Goal: Transaction & Acquisition: Obtain resource

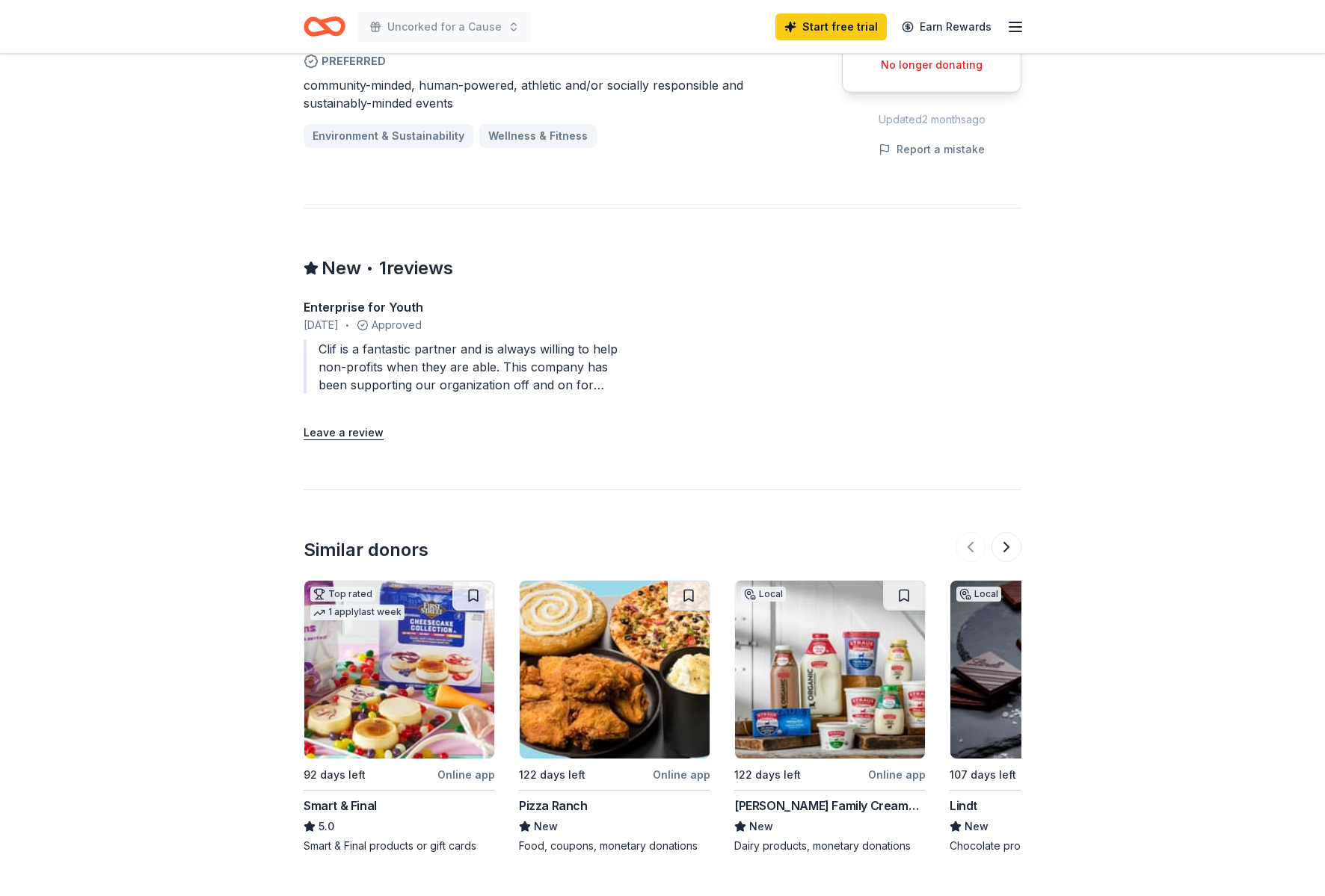
scroll to position [998, 0]
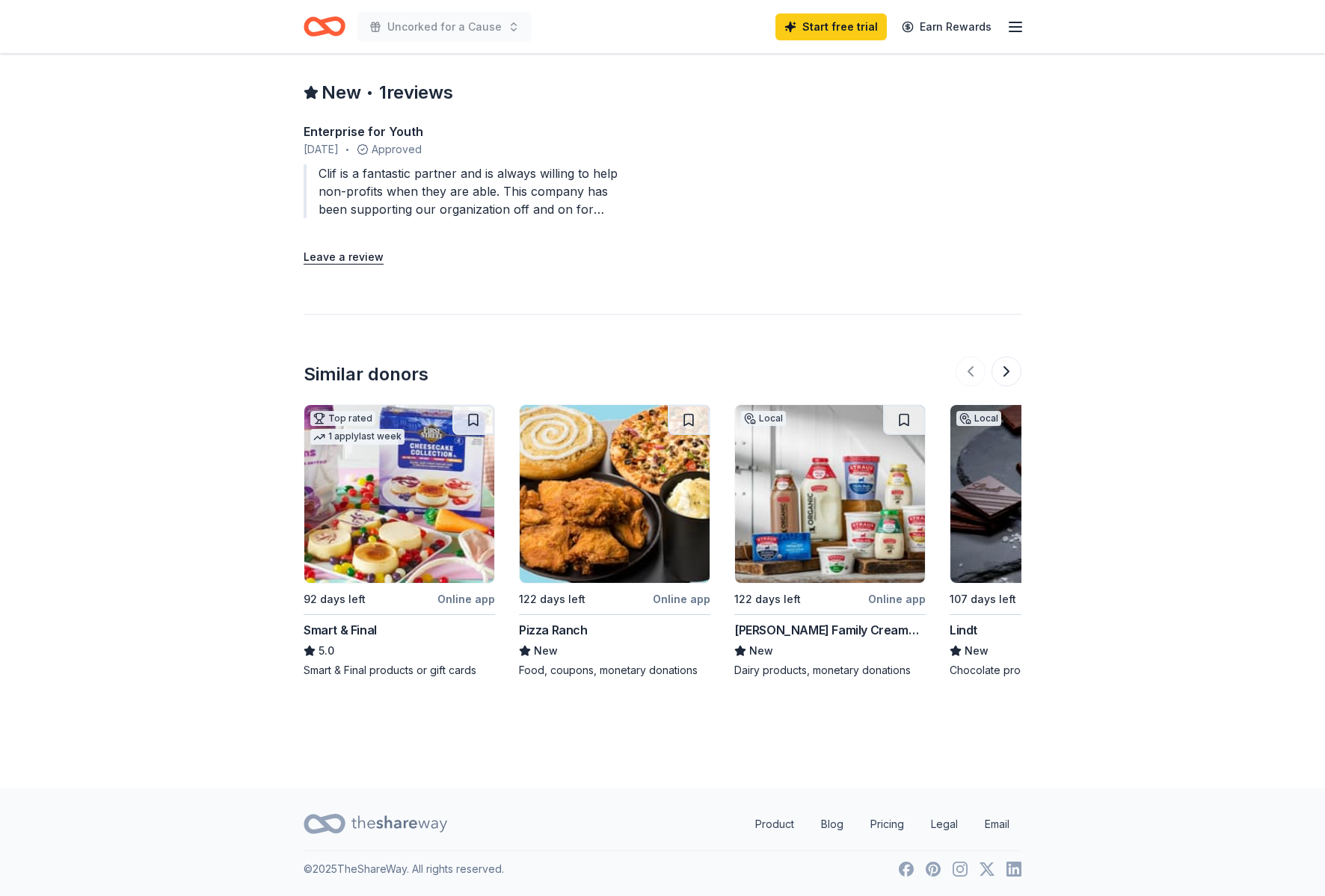
click at [985, 510] on img at bounding box center [1046, 494] width 190 height 178
click at [427, 96] on span "1 reviews" at bounding box center [416, 93] width 74 height 24
click at [1013, 24] on icon "button" at bounding box center [1016, 27] width 18 height 18
click at [841, 113] on link "Account" at bounding box center [836, 116] width 47 height 15
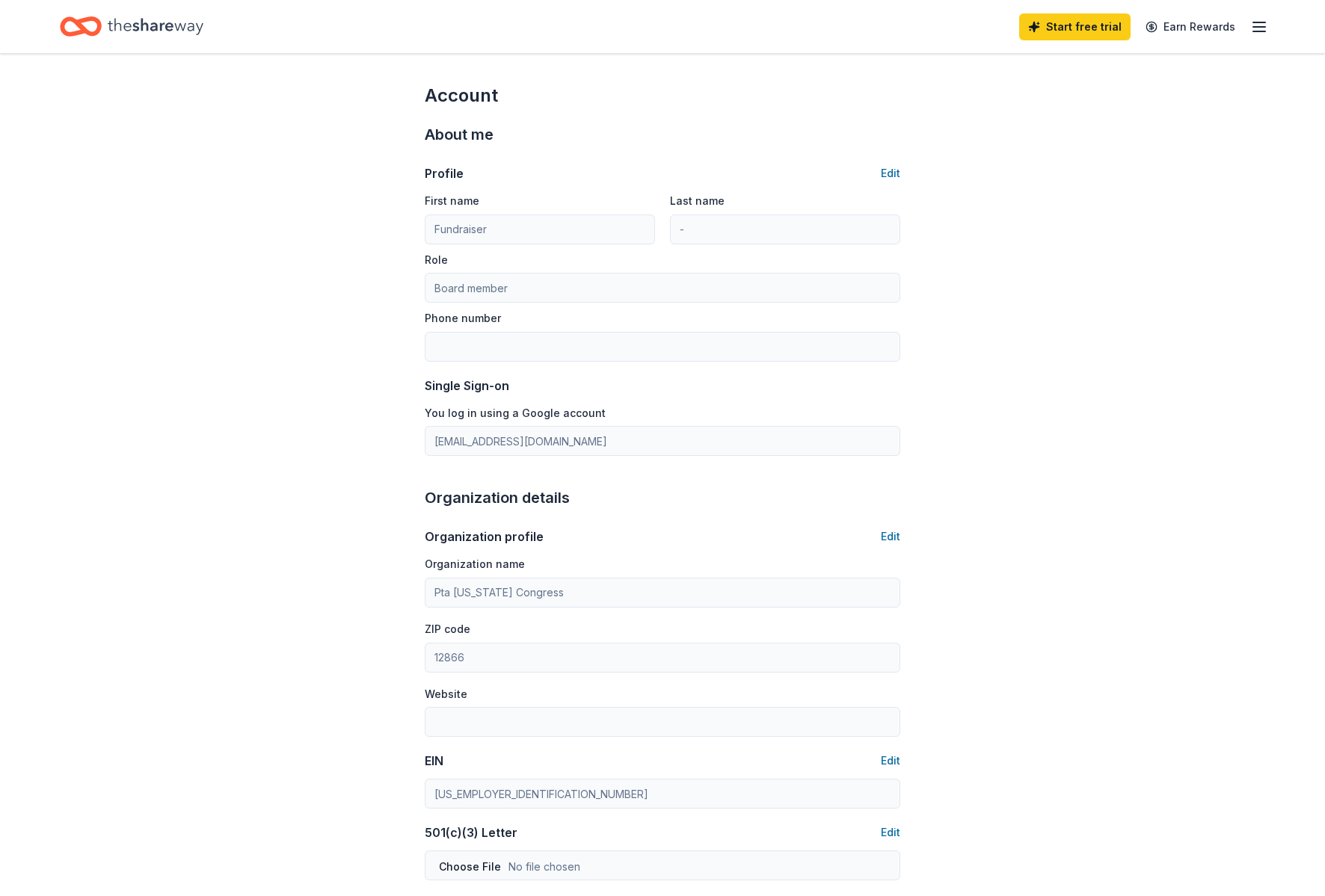
click at [1264, 27] on line "button" at bounding box center [1259, 27] width 12 height 0
click at [149, 29] on icon "Home" at bounding box center [155, 26] width 96 height 31
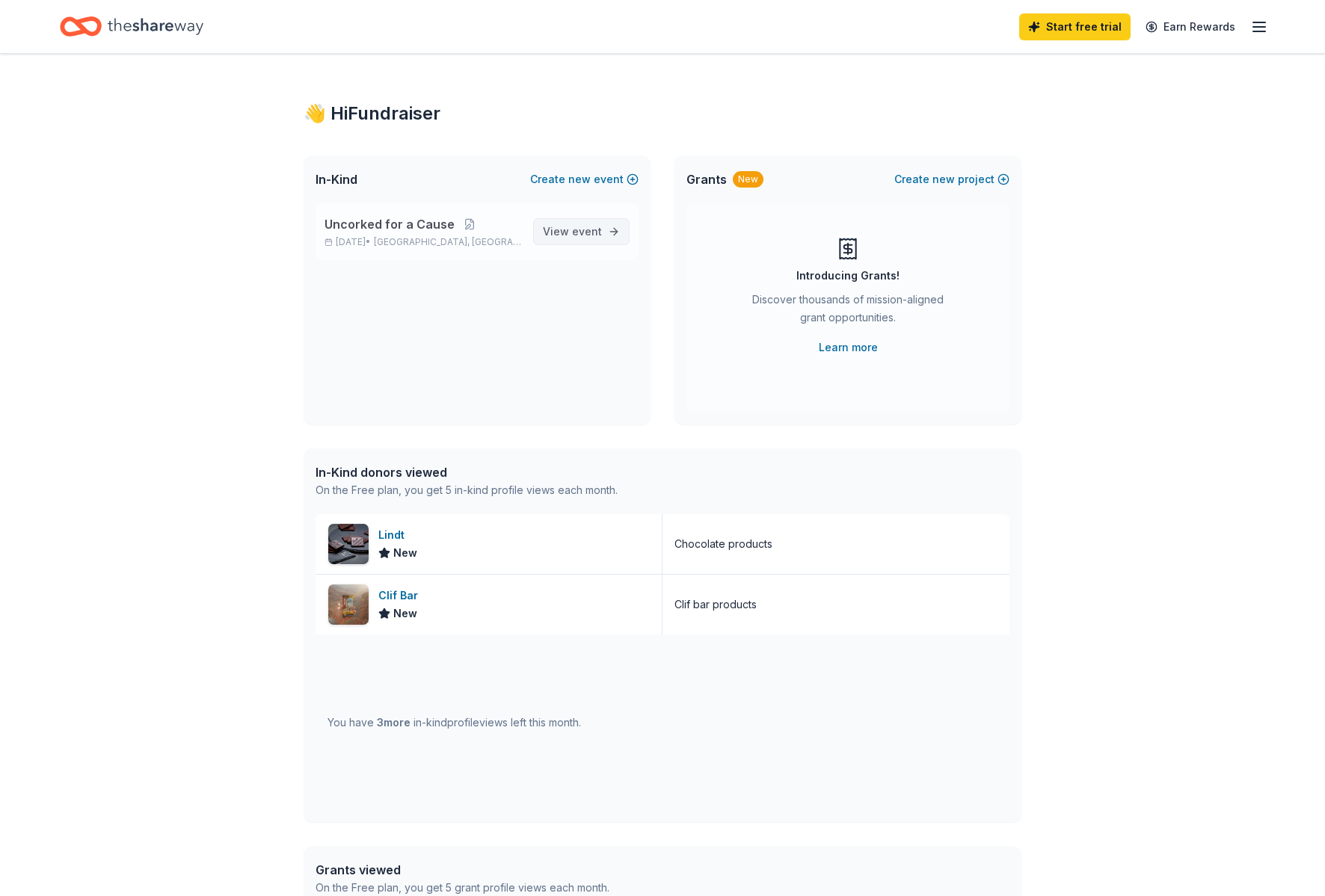
click at [557, 232] on span "View event" at bounding box center [572, 232] width 59 height 18
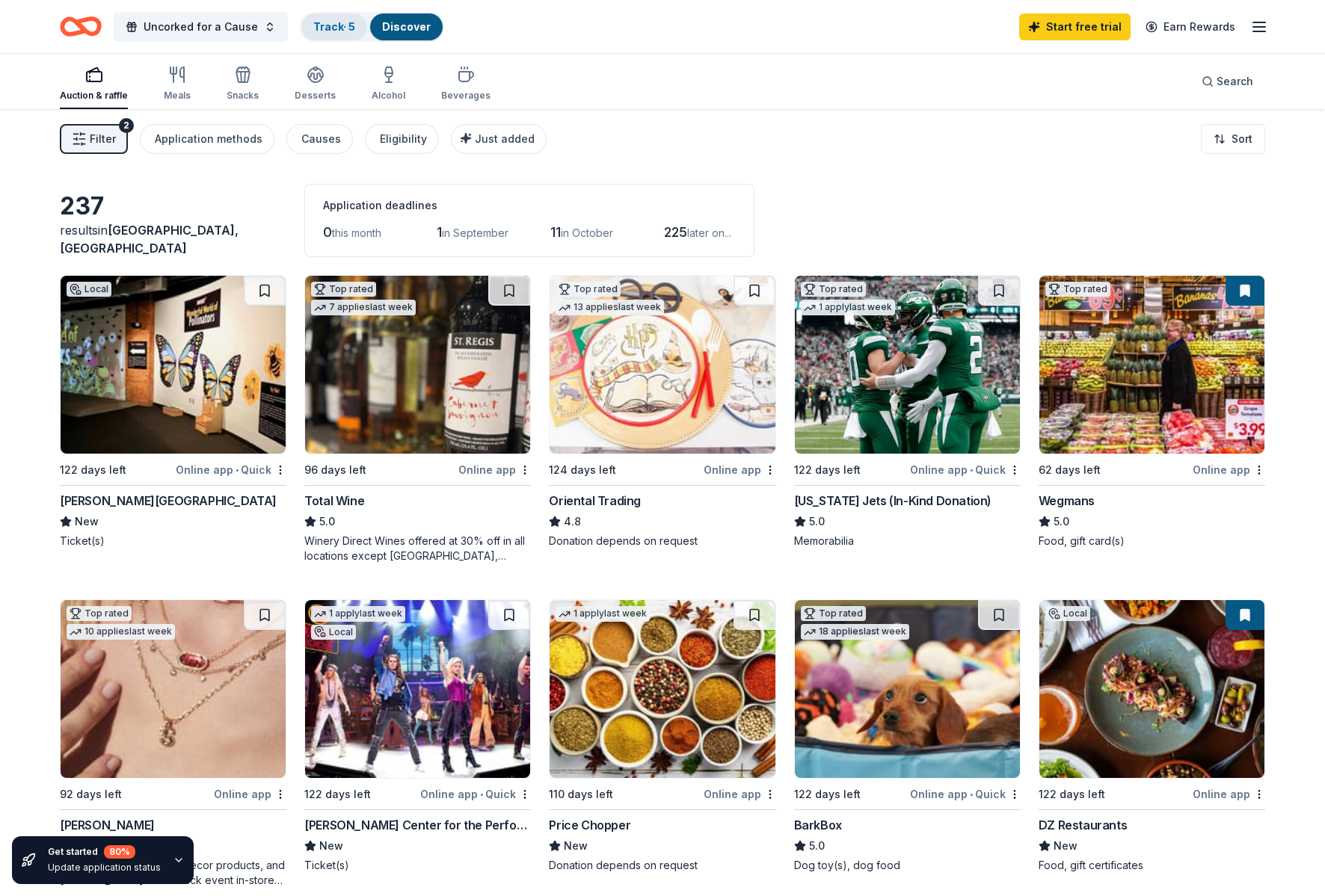
click at [344, 23] on link "Track · 5" at bounding box center [334, 26] width 42 height 13
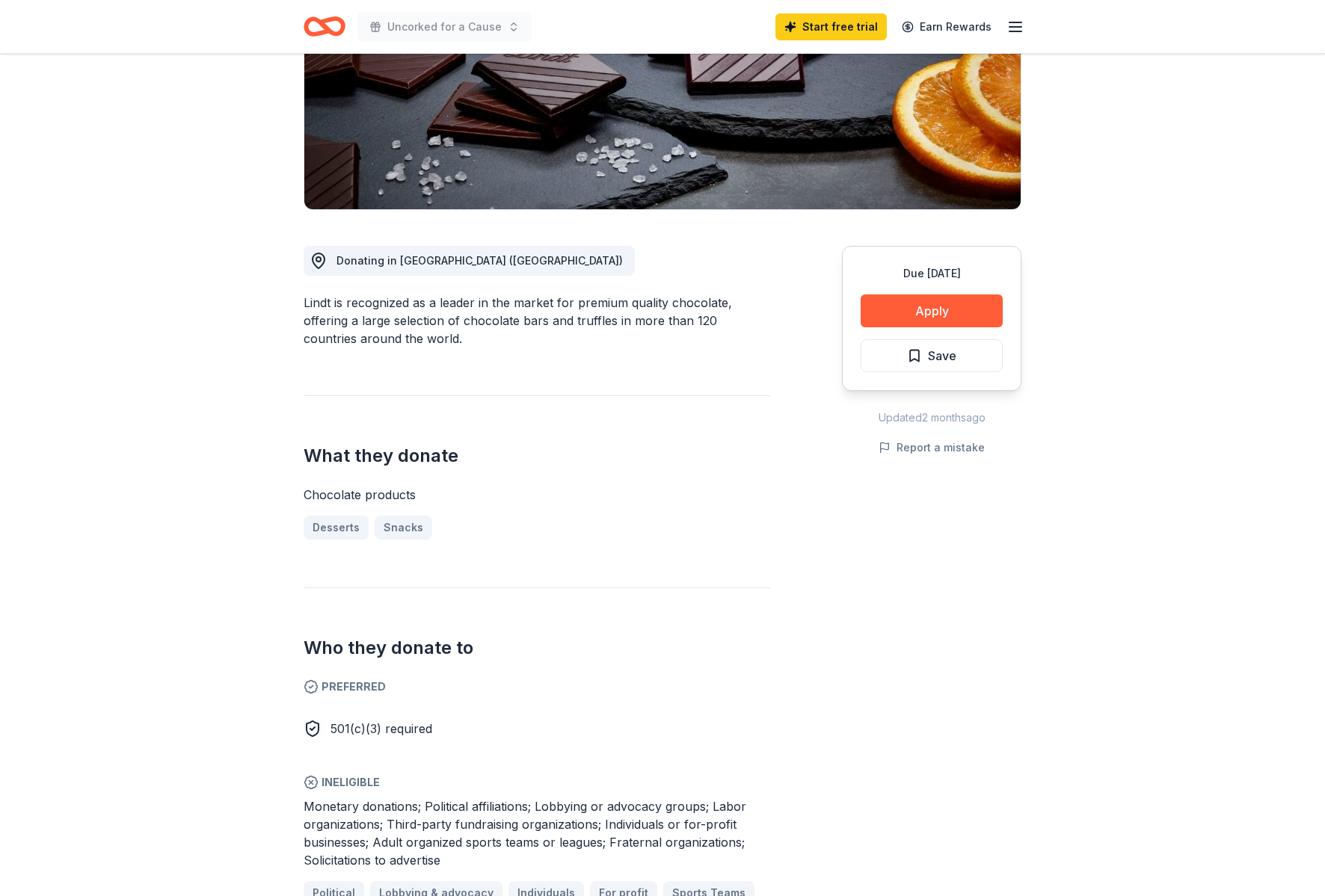
scroll to position [247, 0]
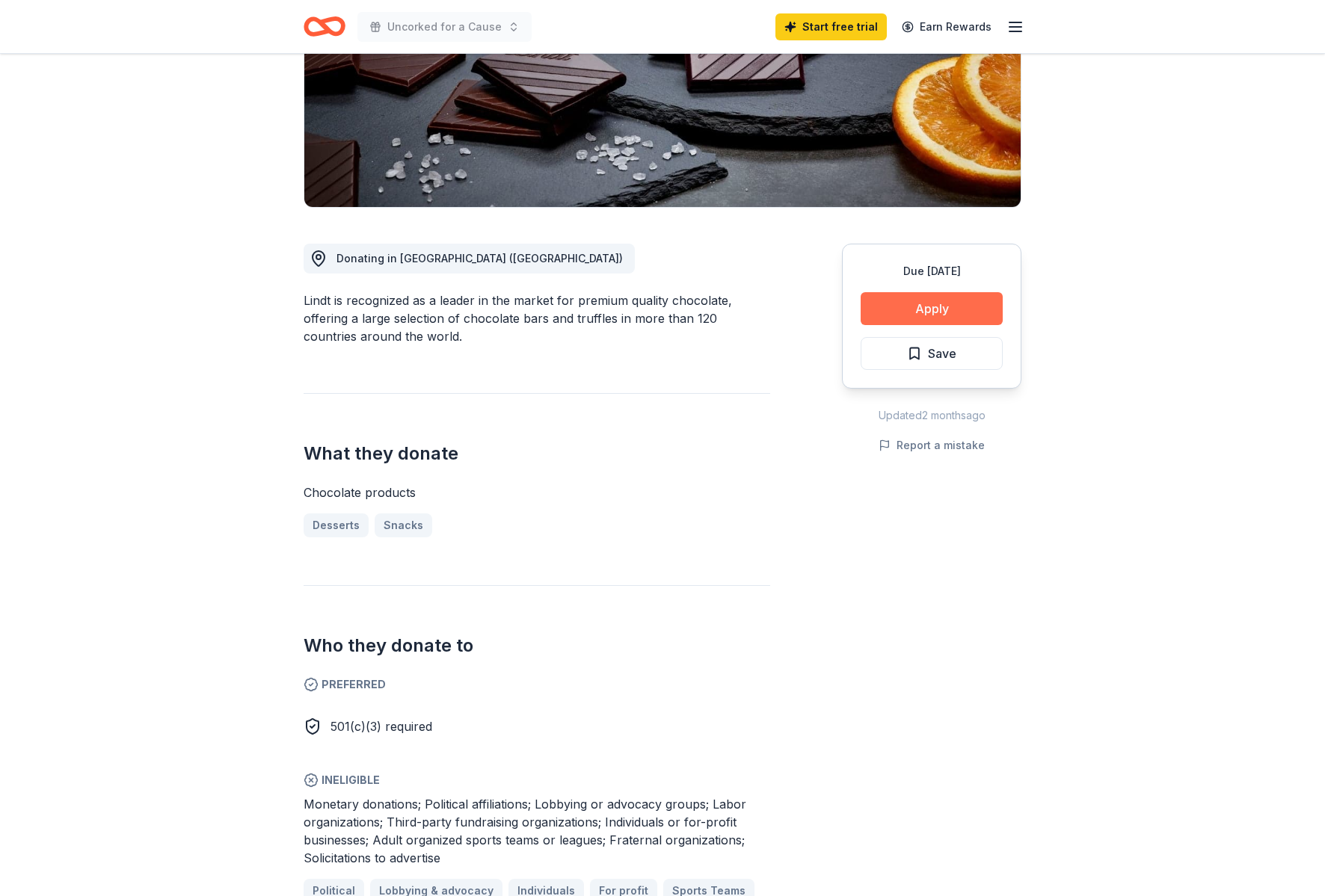
click at [889, 315] on button "Apply" at bounding box center [932, 308] width 142 height 33
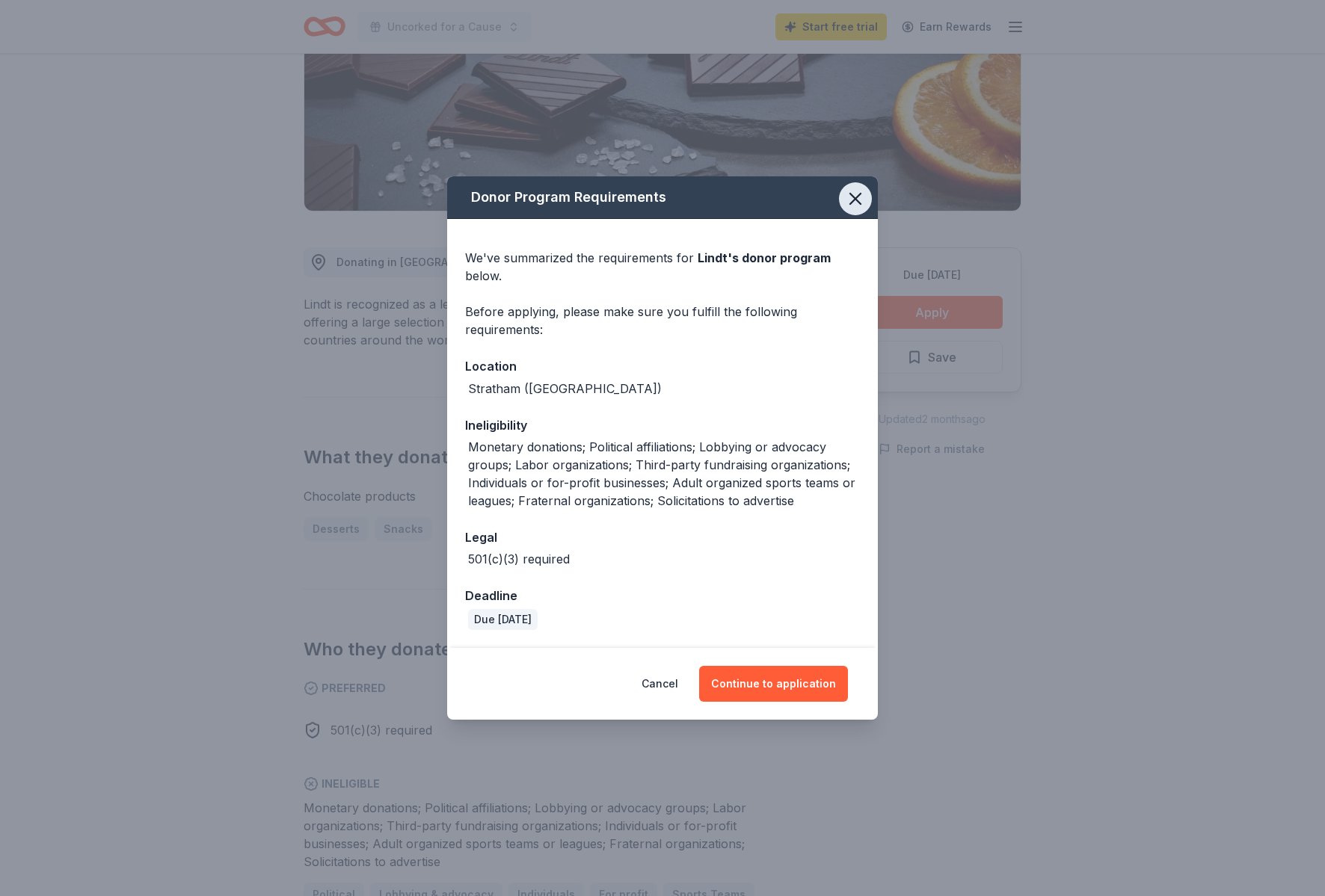
click at [858, 200] on icon "button" at bounding box center [856, 199] width 21 height 21
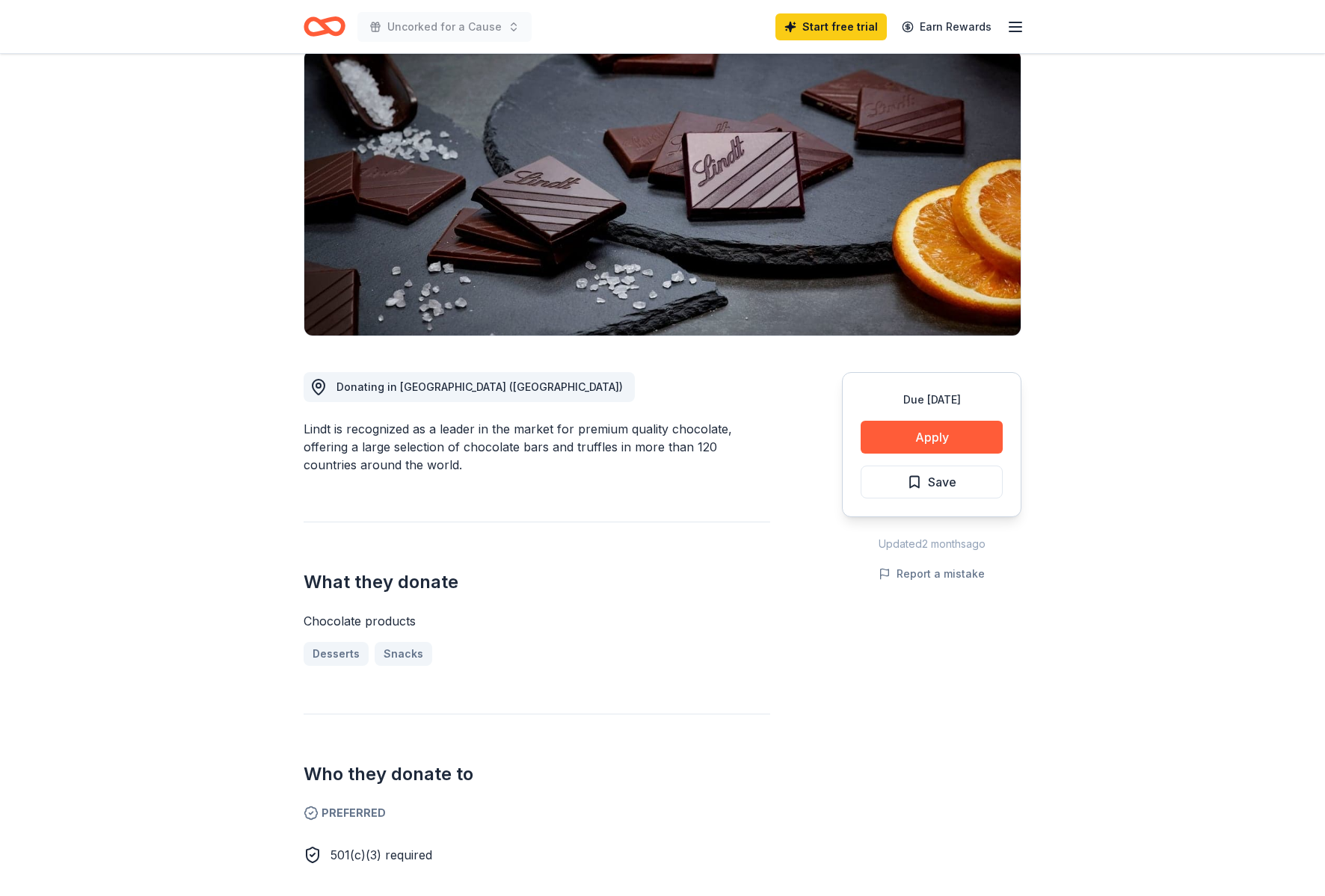
scroll to position [0, 0]
